Goal: Task Accomplishment & Management: Manage account settings

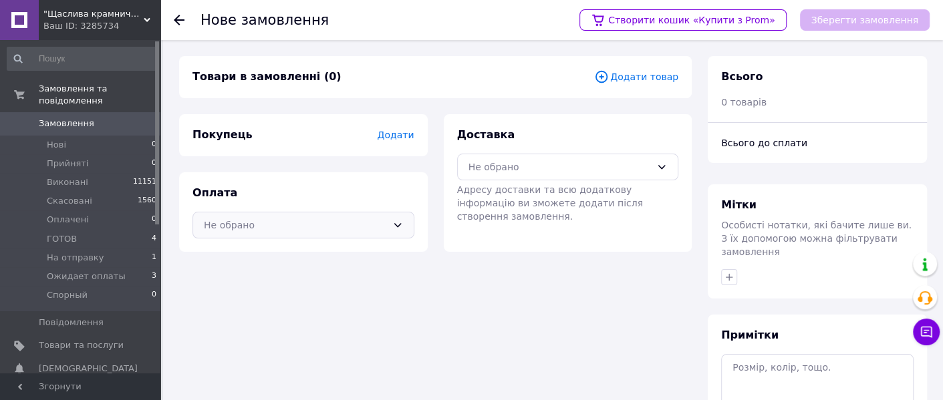
click at [312, 224] on div "Не обрано" at bounding box center [295, 225] width 183 height 15
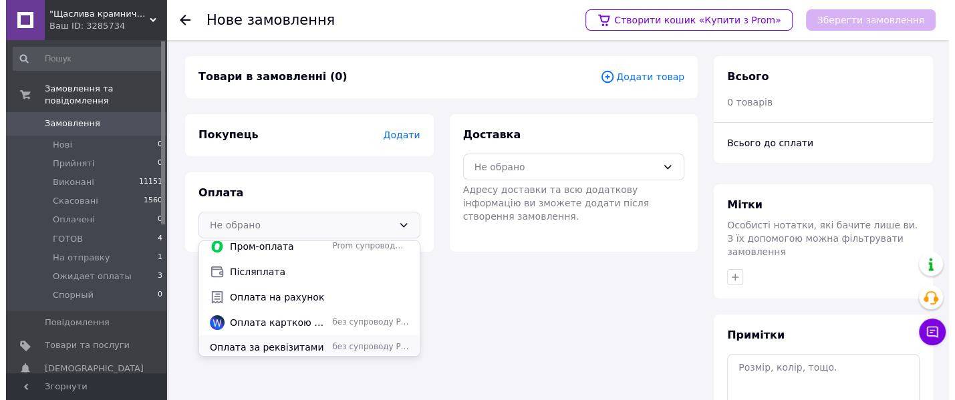
scroll to position [10, 0]
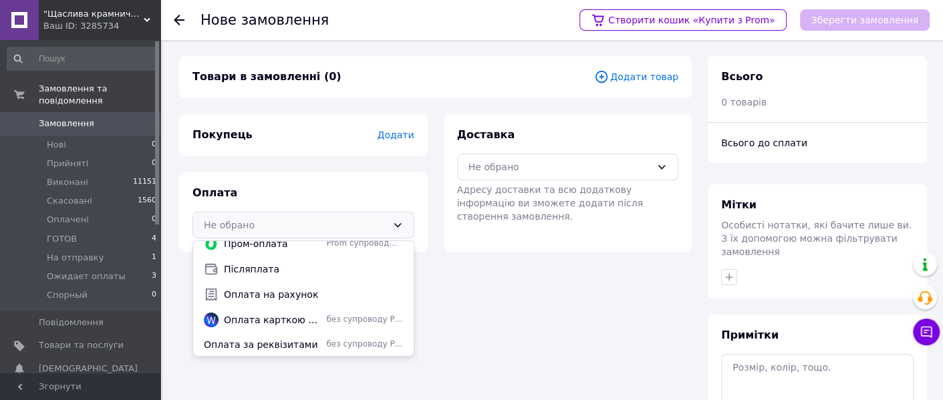
drag, startPoint x: 246, startPoint y: 339, endPoint x: 249, endPoint y: 333, distance: 6.9
click at [246, 339] on span "Оплата за реквізитами" at bounding box center [262, 344] width 117 height 13
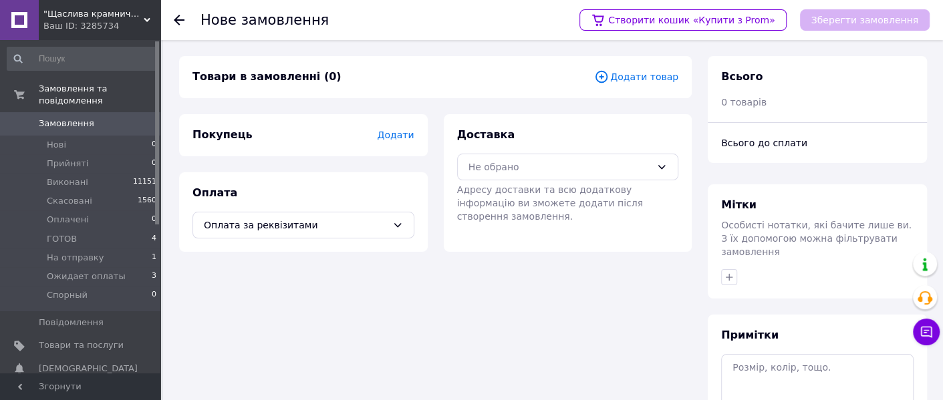
click at [401, 133] on span "Додати" at bounding box center [395, 135] width 37 height 11
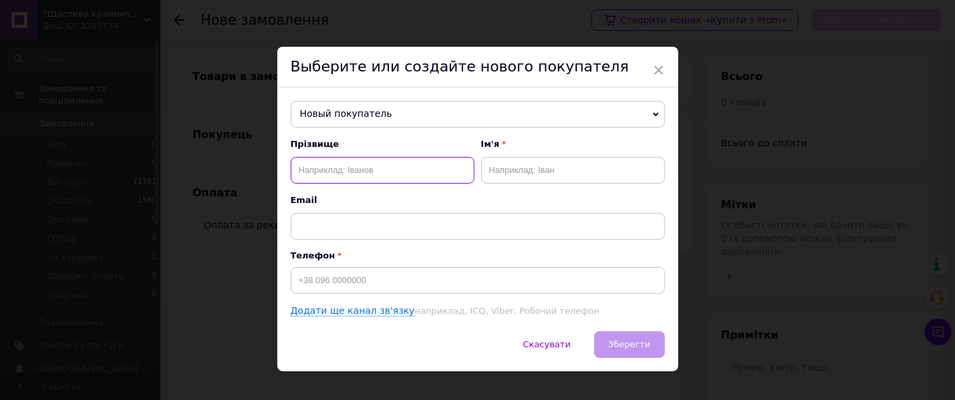
click at [387, 167] on input "text" at bounding box center [383, 170] width 184 height 27
type input "[PERSON_NAME]"
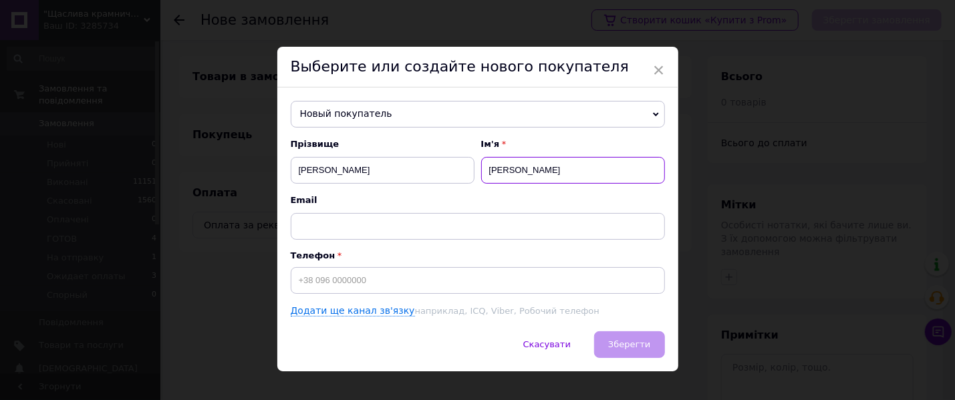
type input "[PERSON_NAME]"
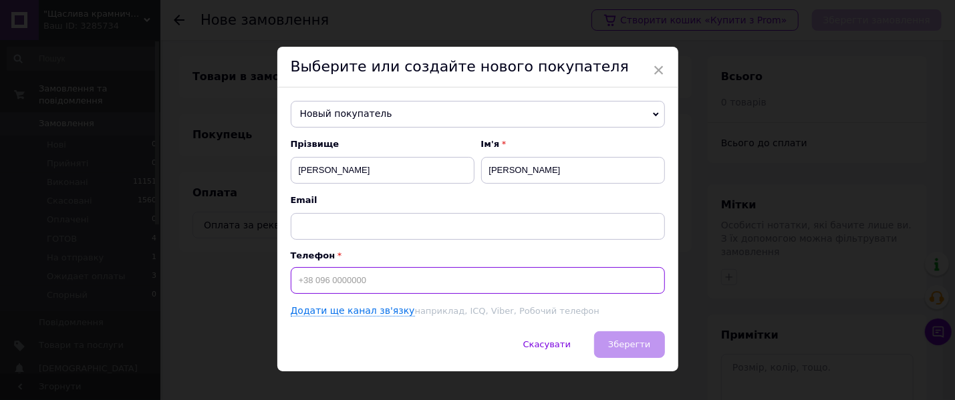
click at [369, 288] on input at bounding box center [478, 280] width 374 height 27
paste input "[PHONE_NUMBER]"
type input "[PHONE_NUMBER]"
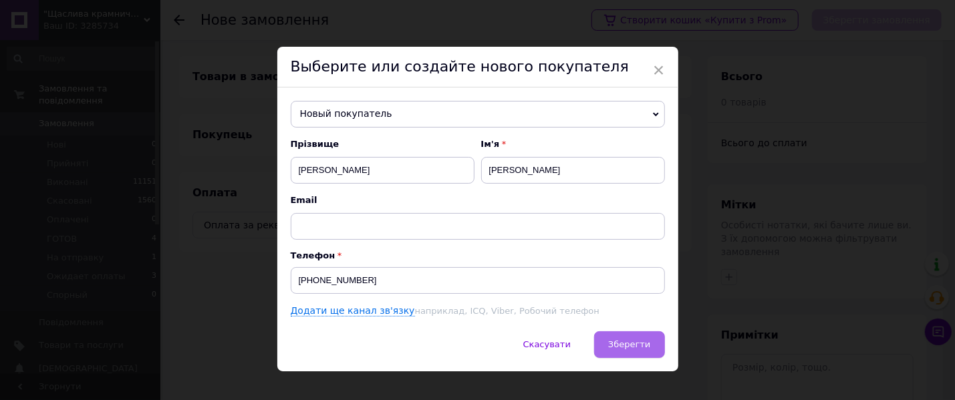
click at [615, 343] on span "Зберегти" at bounding box center [629, 344] width 42 height 10
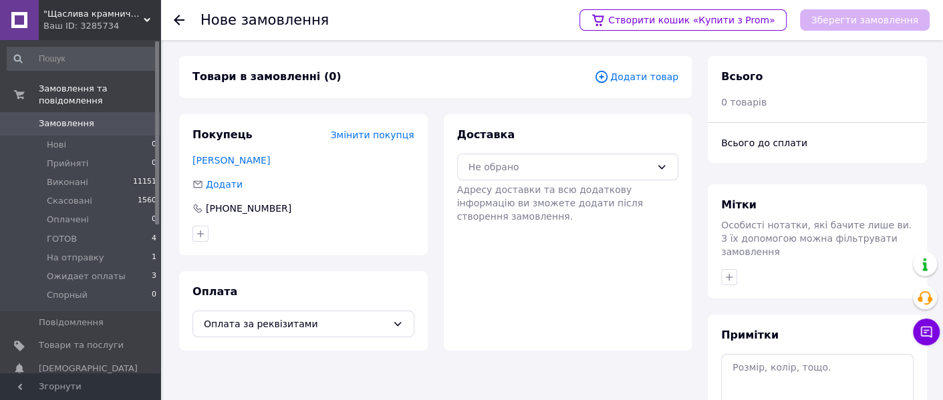
click at [621, 76] on span "Додати товар" at bounding box center [636, 76] width 84 height 15
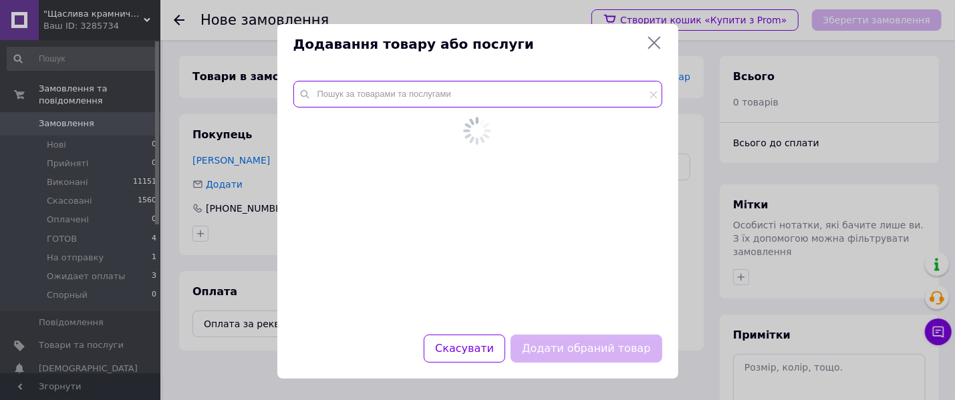
click at [499, 86] on div at bounding box center [477, 200] width 401 height 270
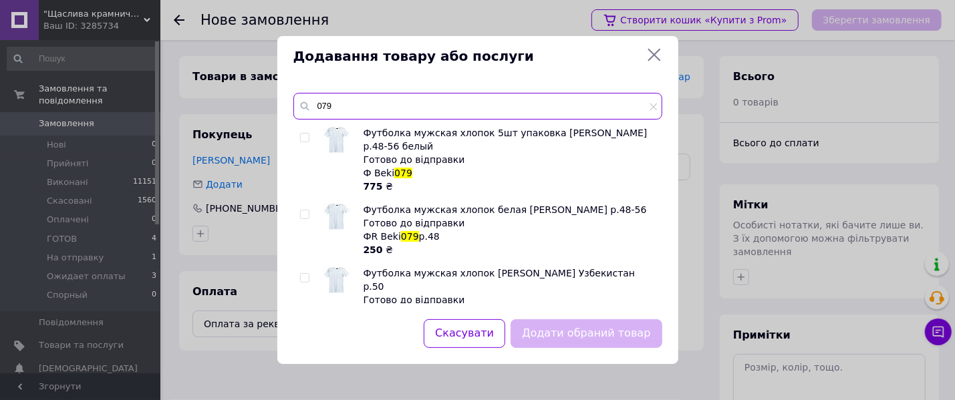
type input "079"
click at [305, 212] on input "checkbox" at bounding box center [304, 214] width 9 height 9
checkbox input "true"
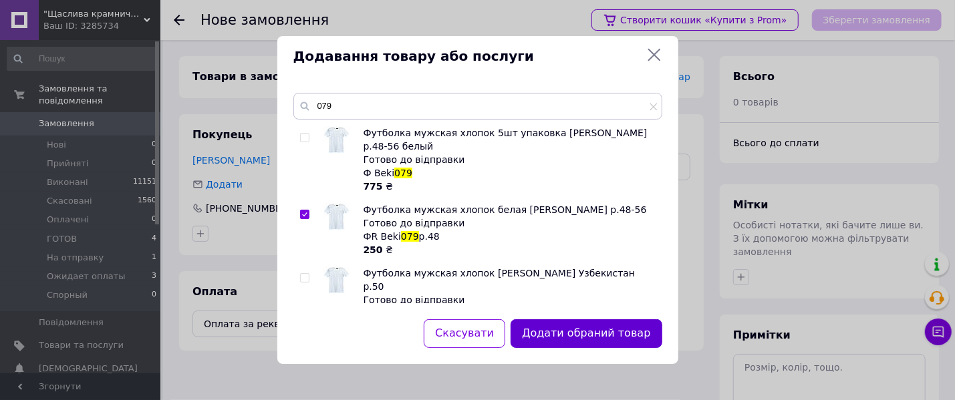
click at [543, 330] on button "Додати обраний товар" at bounding box center [585, 333] width 151 height 29
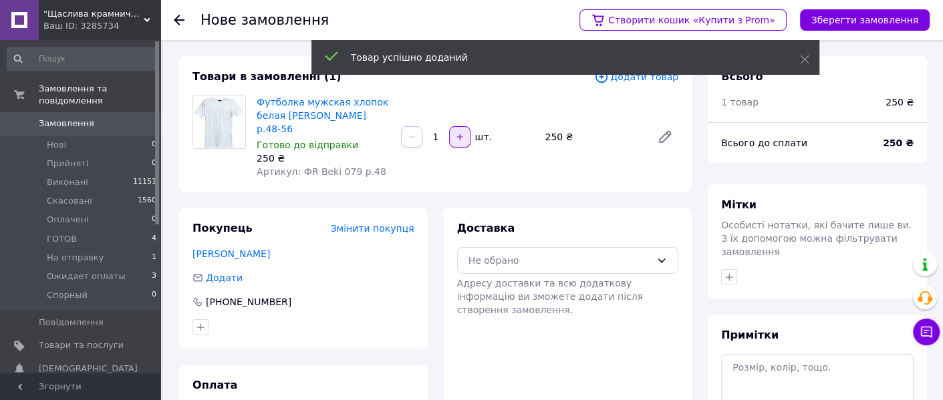
click at [455, 132] on icon "button" at bounding box center [459, 136] width 9 height 9
click at [456, 132] on icon "button" at bounding box center [459, 136] width 9 height 9
type input "3"
drag, startPoint x: 647, startPoint y: 259, endPoint x: 643, endPoint y: 248, distance: 12.0
click at [647, 258] on div "Не обрано" at bounding box center [568, 260] width 222 height 27
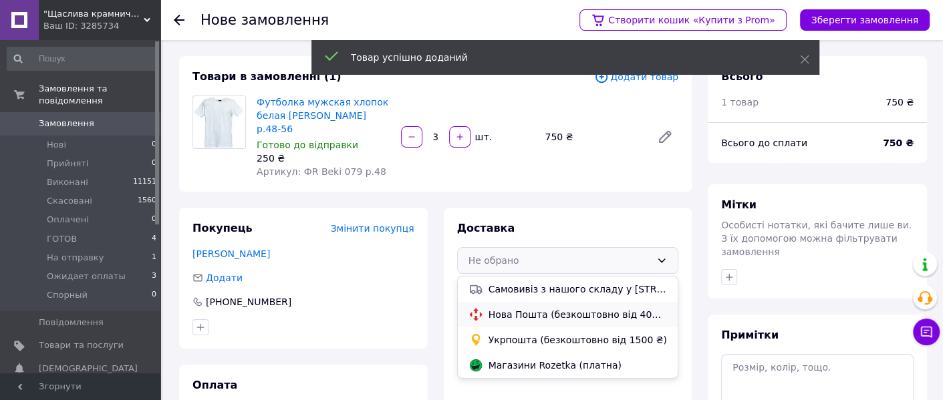
click at [554, 308] on span "Нова Пошта (безкоштовно від 4000 ₴)" at bounding box center [577, 314] width 179 height 13
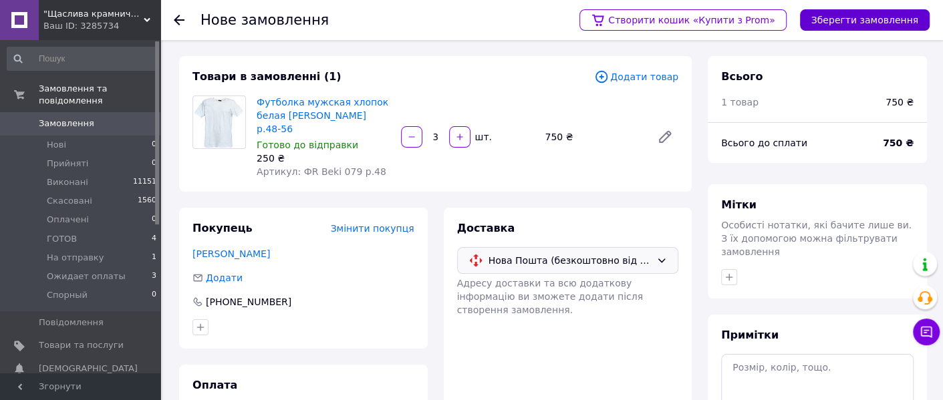
click at [854, 15] on button "Зберегти замовлення" at bounding box center [865, 19] width 130 height 21
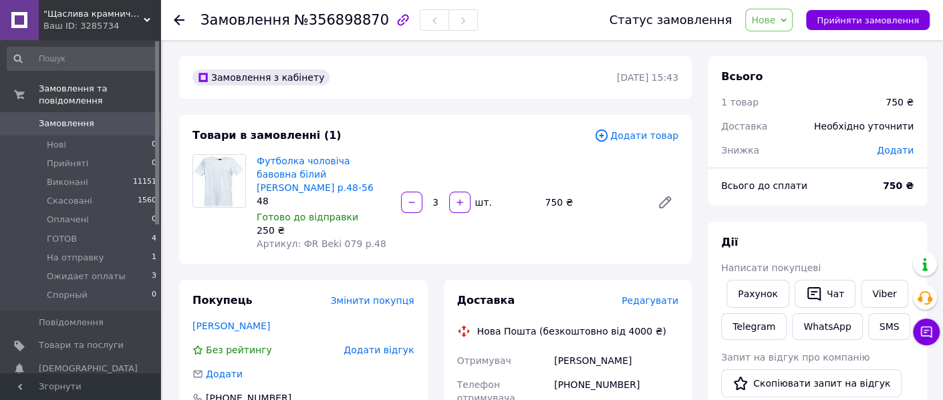
click at [658, 295] on span "Редагувати" at bounding box center [649, 300] width 57 height 11
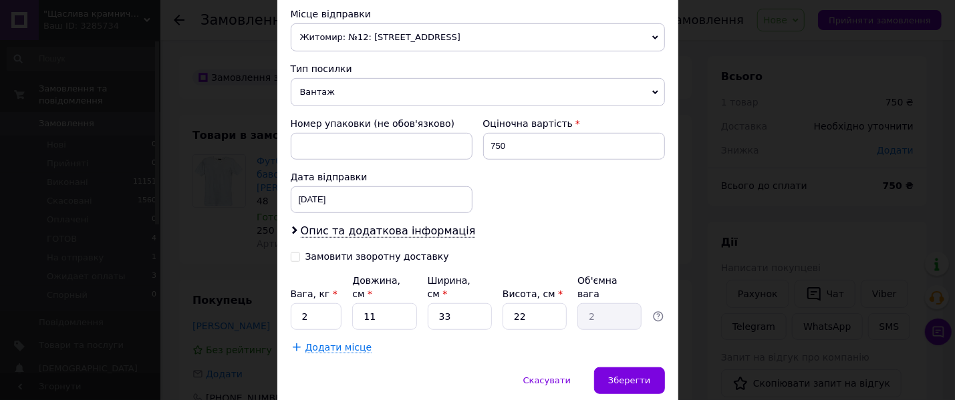
scroll to position [250, 0]
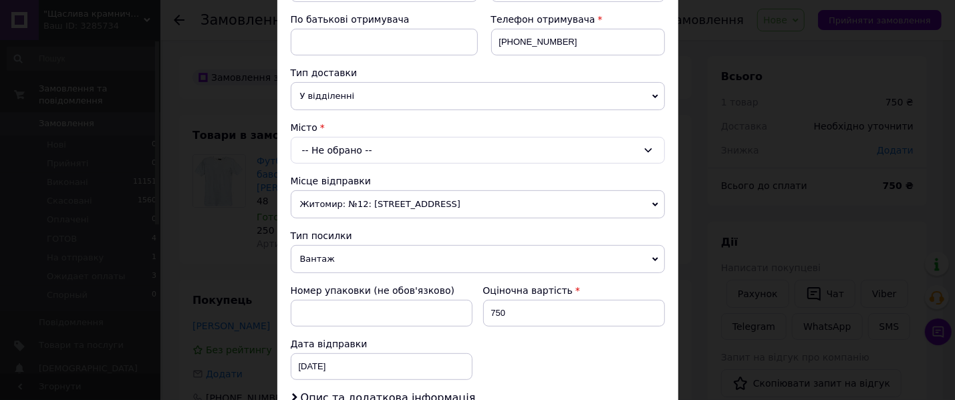
click at [335, 137] on div "-- Не обрано --" at bounding box center [478, 150] width 374 height 27
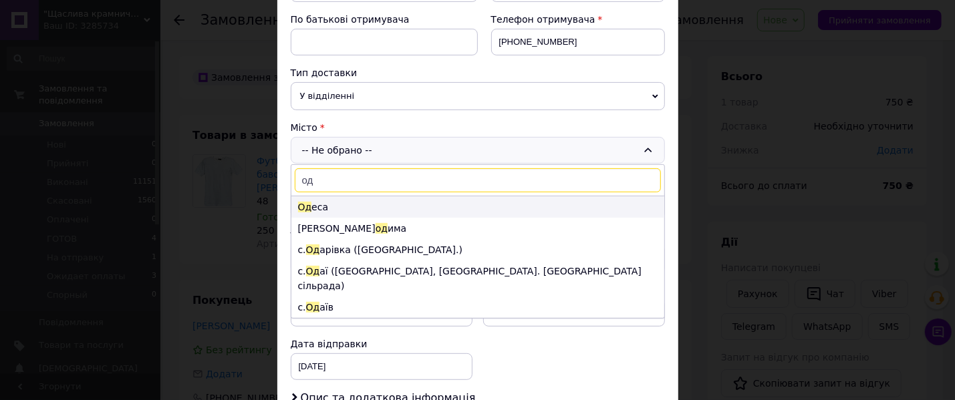
type input "од"
click at [325, 210] on li "Од еса" at bounding box center [477, 206] width 373 height 21
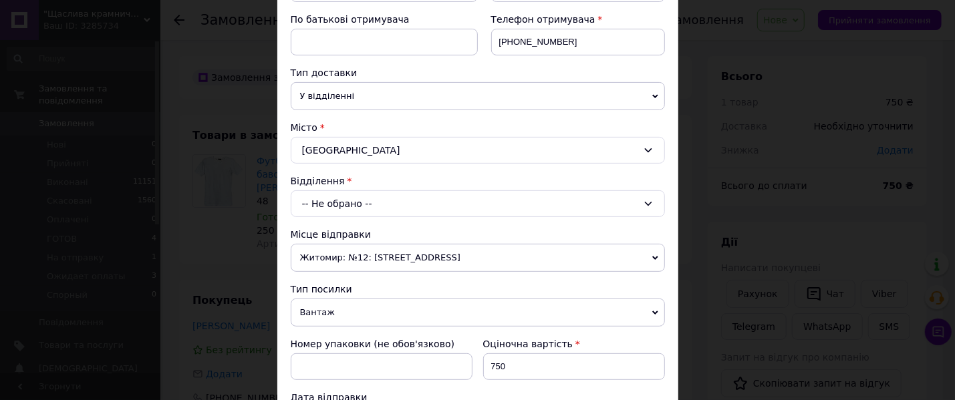
click at [334, 203] on div "-- Не обрано --" at bounding box center [478, 203] width 374 height 27
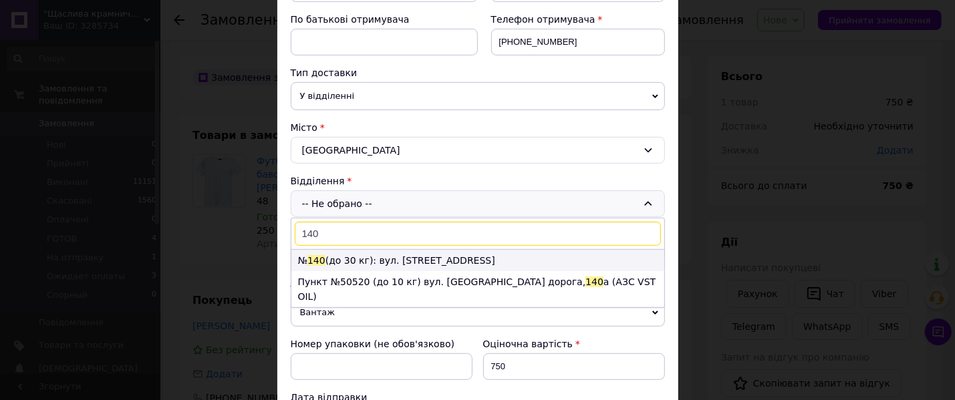
type input "140"
click at [343, 260] on li "№ 140 (до 30 кг): вул. [STREET_ADDRESS]" at bounding box center [477, 260] width 373 height 21
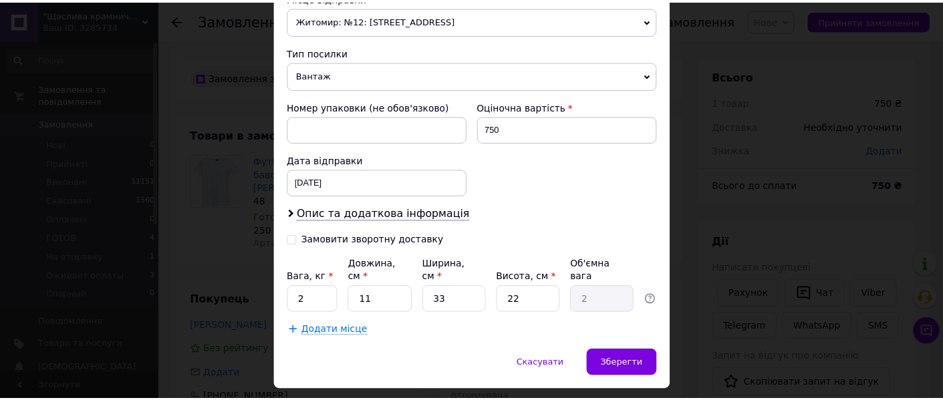
scroll to position [500, 0]
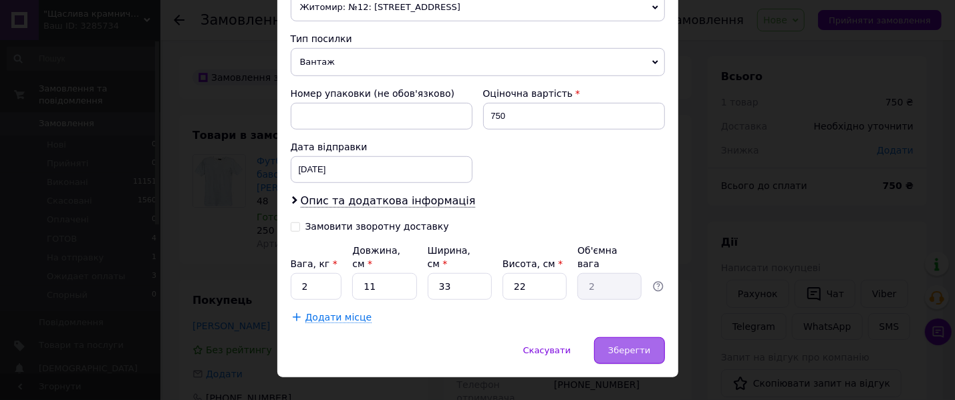
click at [611, 337] on div "Зберегти" at bounding box center [629, 350] width 70 height 27
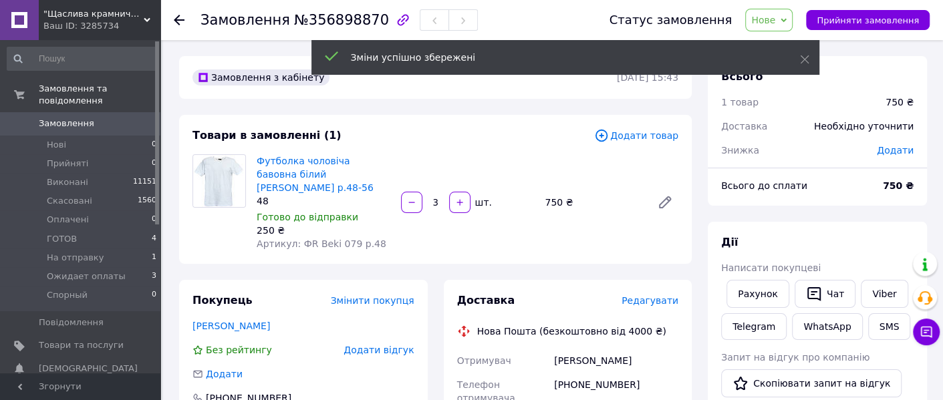
click at [775, 22] on span "Нове" at bounding box center [763, 20] width 24 height 11
click at [802, 129] on li "ГОТОВ" at bounding box center [792, 127] width 92 height 20
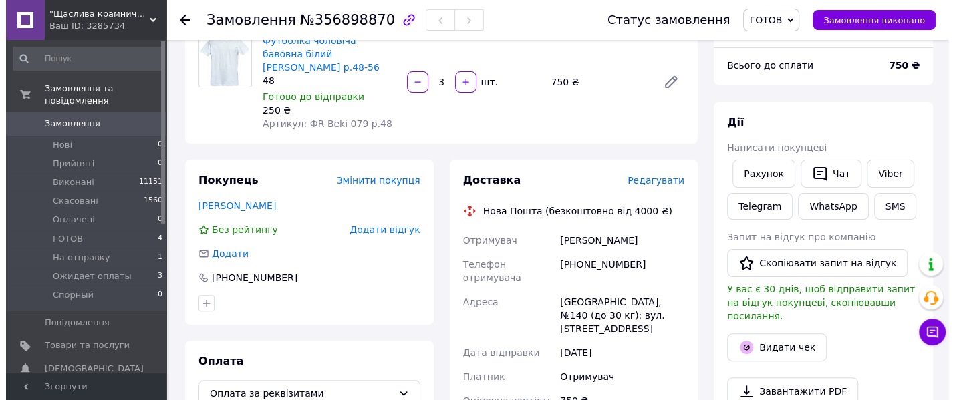
scroll to position [166, 0]
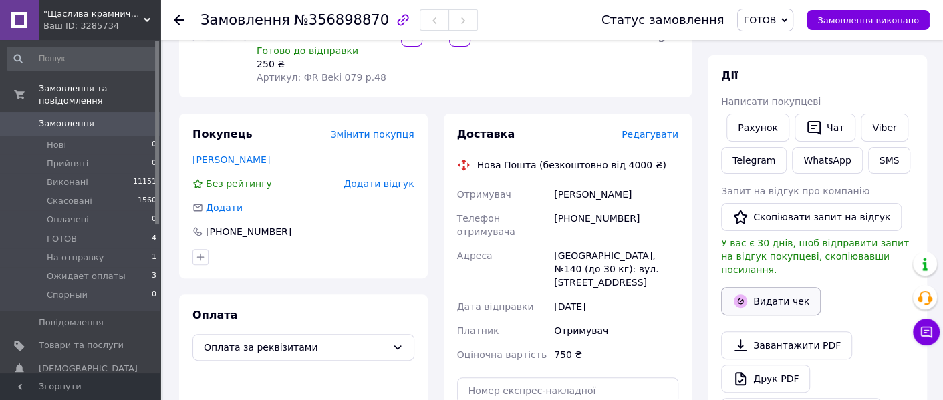
click at [744, 295] on icon "button" at bounding box center [740, 301] width 13 height 13
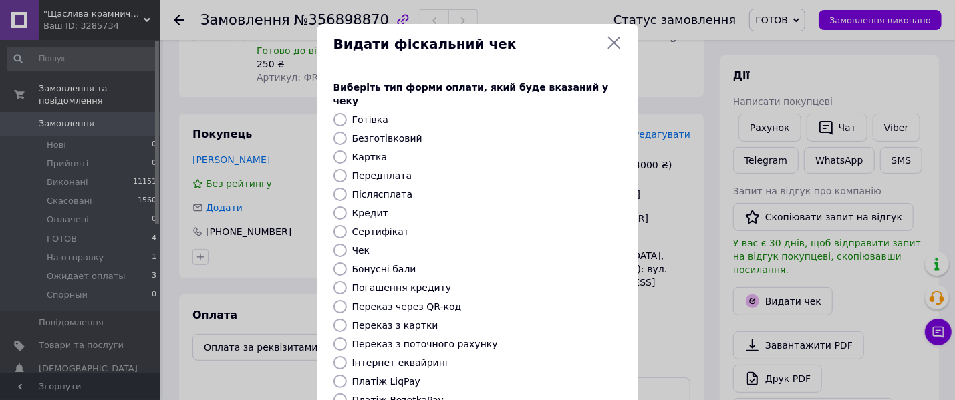
click at [367, 133] on label "Безготівковий" at bounding box center [387, 138] width 70 height 11
click at [347, 132] on input "Безготівковий" at bounding box center [339, 138] width 13 height 13
radio input "true"
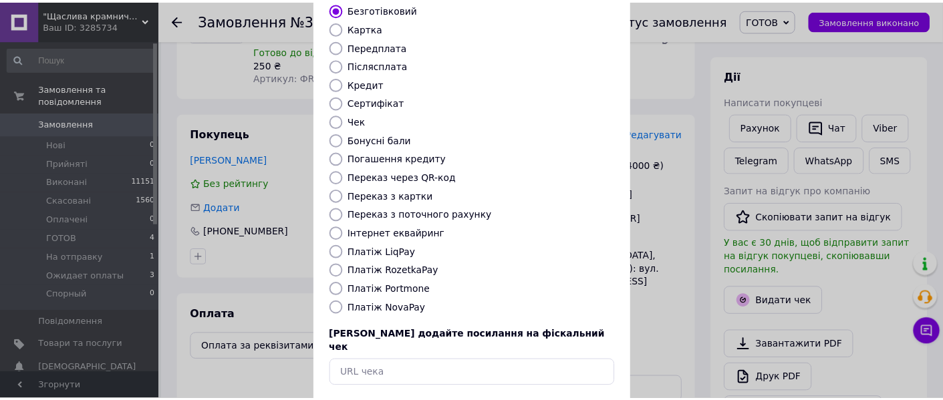
scroll to position [173, 0]
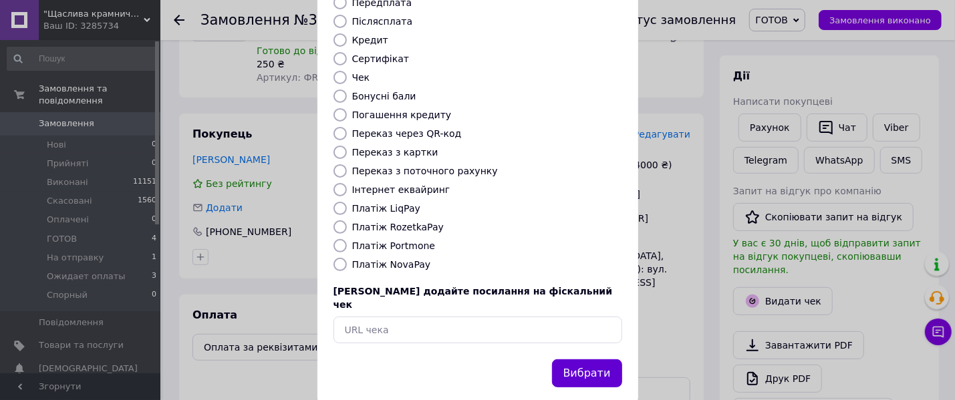
click at [576, 359] on button "Вибрати" at bounding box center [587, 373] width 70 height 29
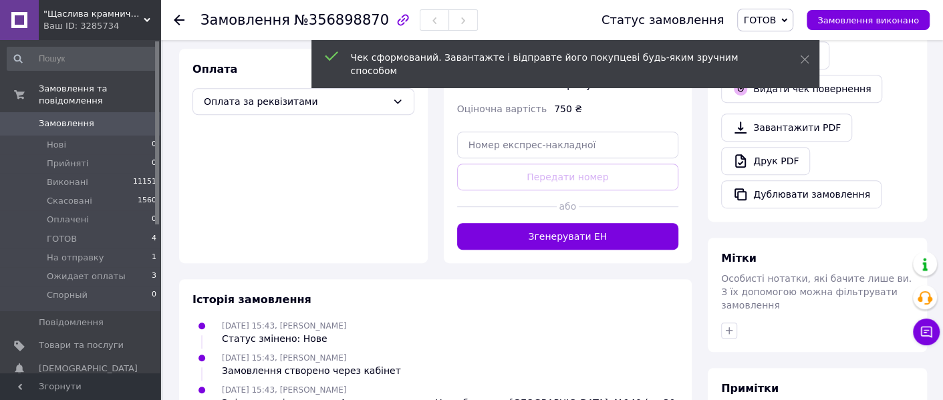
scroll to position [417, 0]
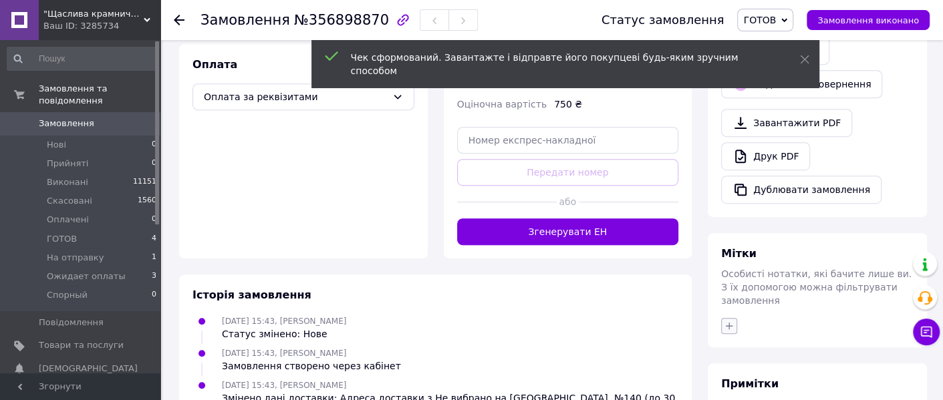
click at [730, 321] on icon "button" at bounding box center [728, 326] width 11 height 11
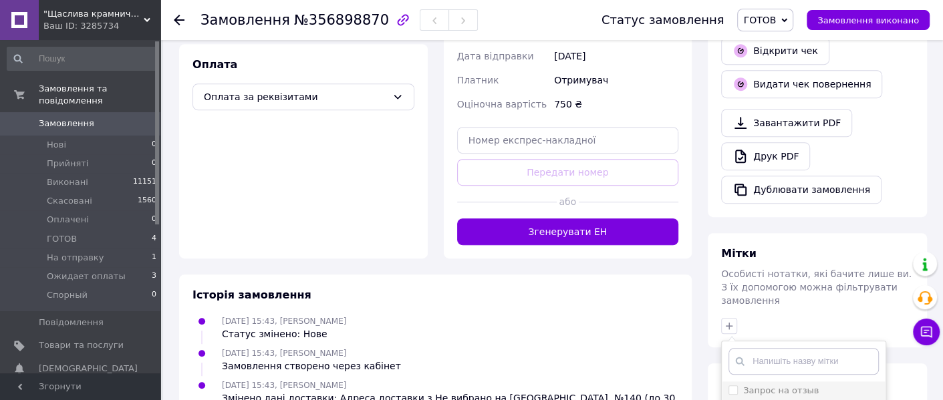
click at [766, 385] on label "Запрос на отзыв" at bounding box center [780, 390] width 75 height 10
checkbox input "true"
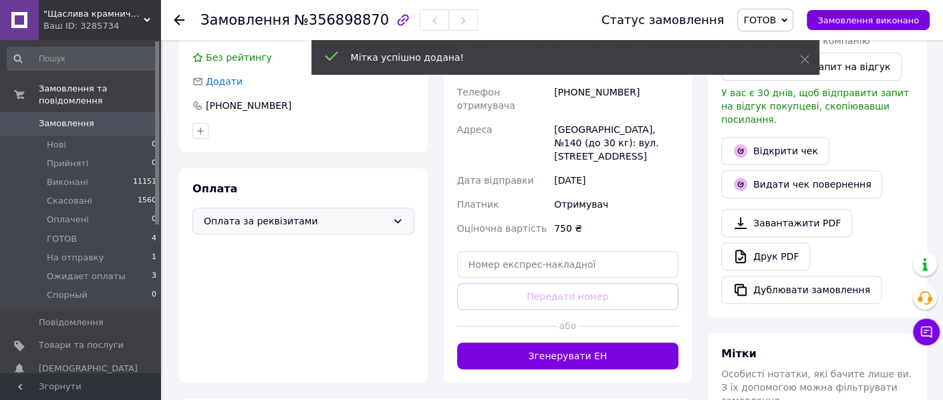
scroll to position [0, 0]
